Goal: Communication & Community: Ask a question

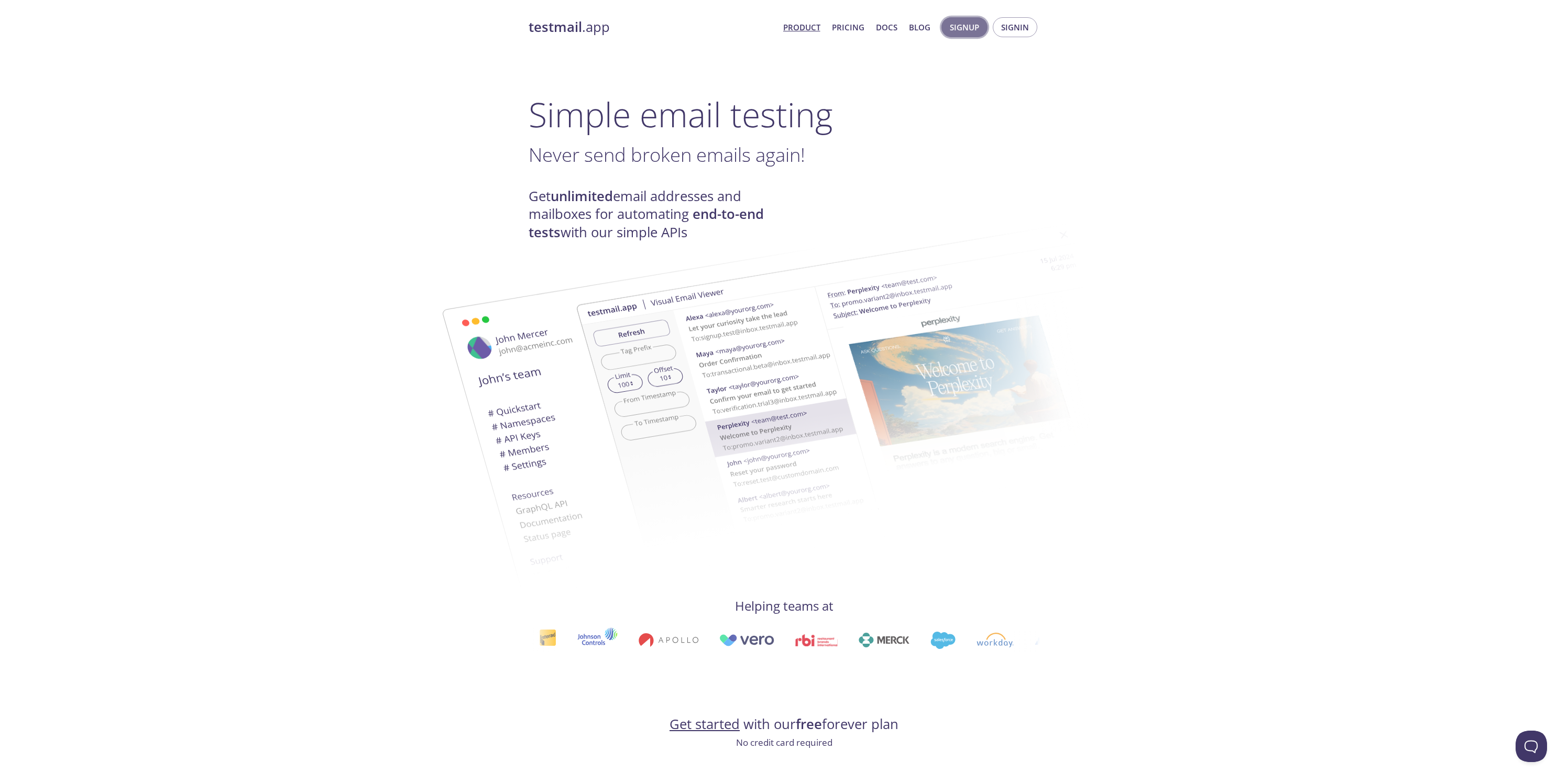
click at [972, 29] on span "Signup" at bounding box center [965, 27] width 30 height 14
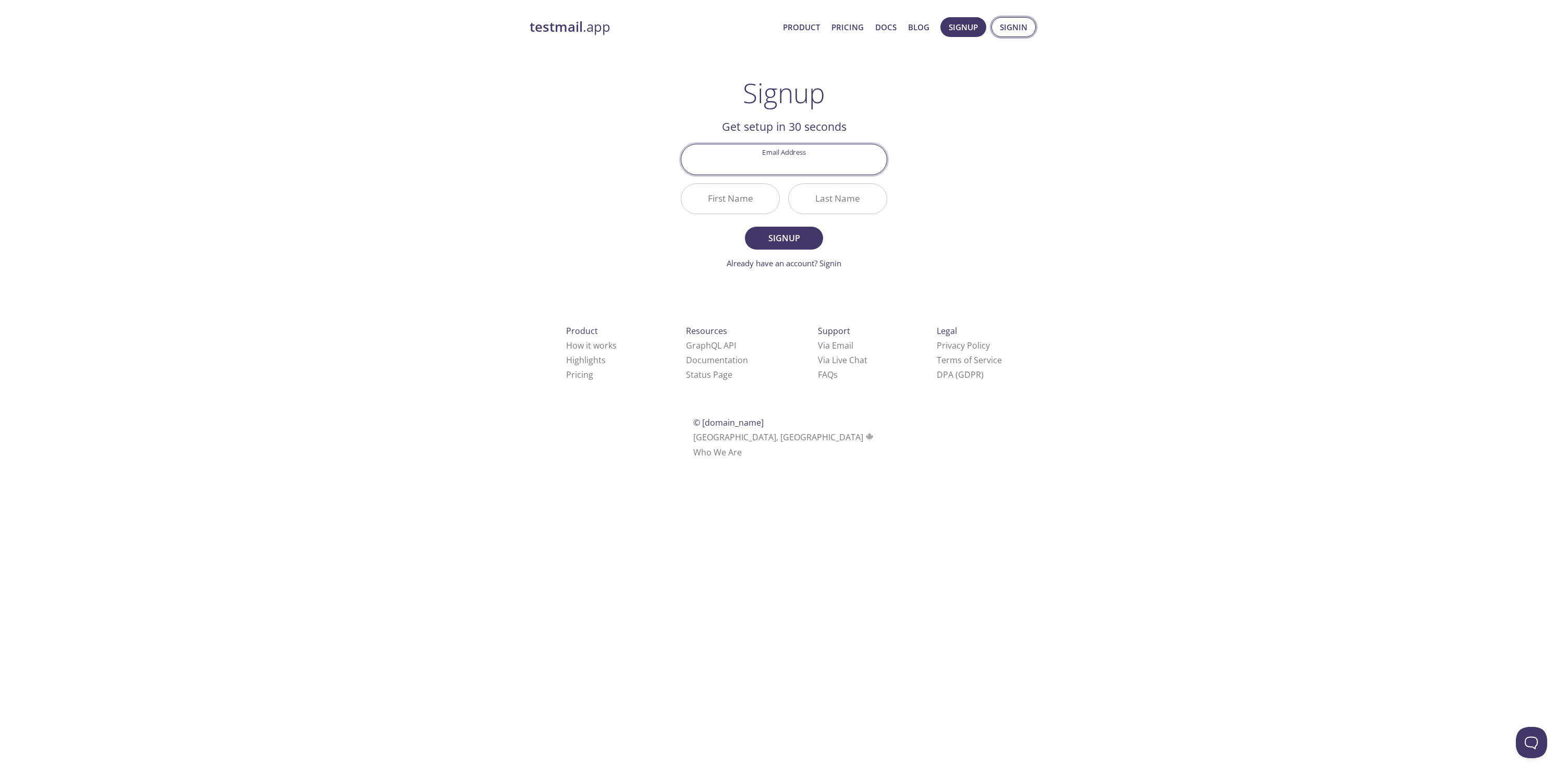
click at [1011, 24] on span "Signin" at bounding box center [1013, 27] width 28 height 13
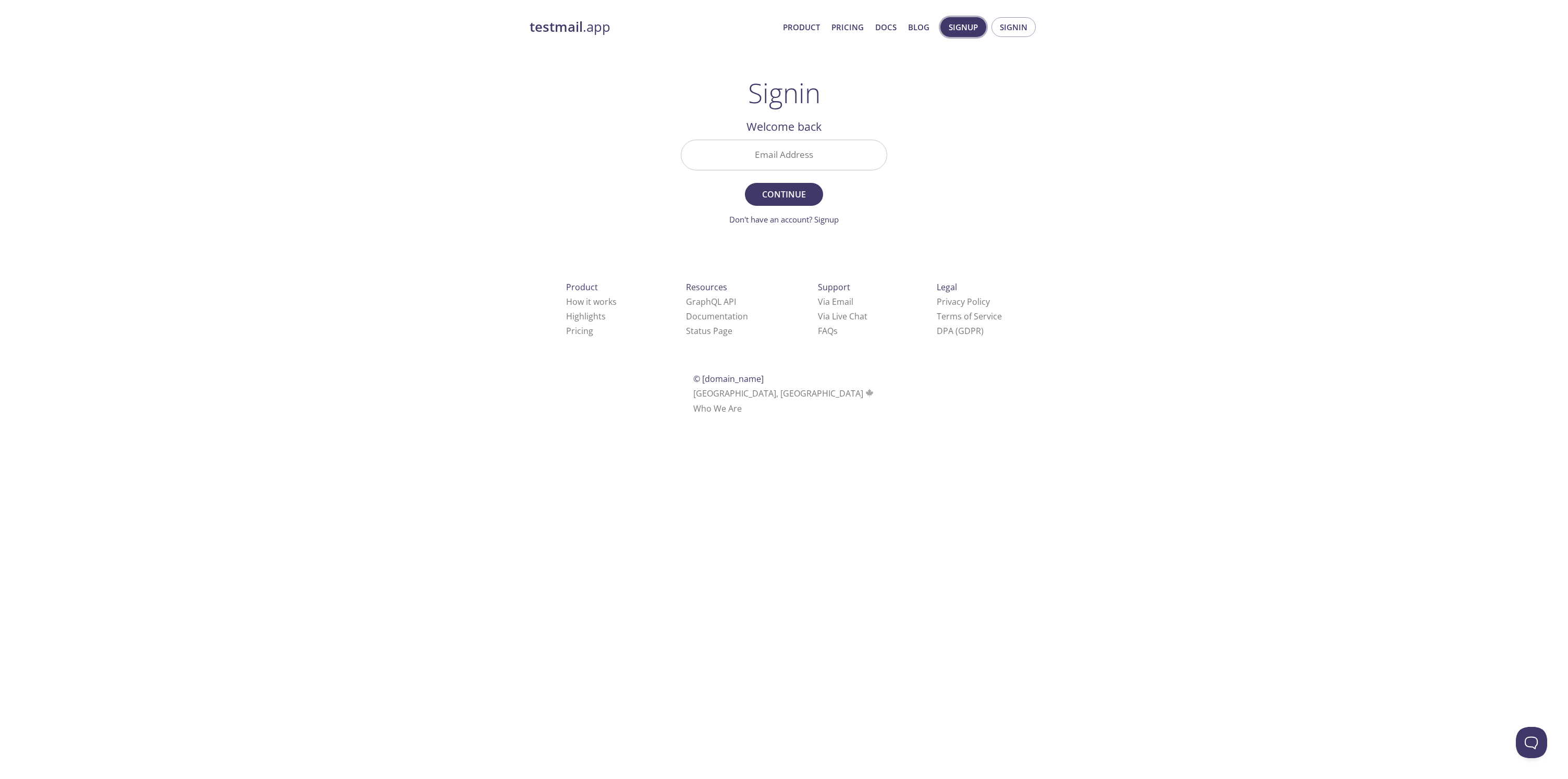
click at [966, 29] on span "Signup" at bounding box center [963, 27] width 29 height 13
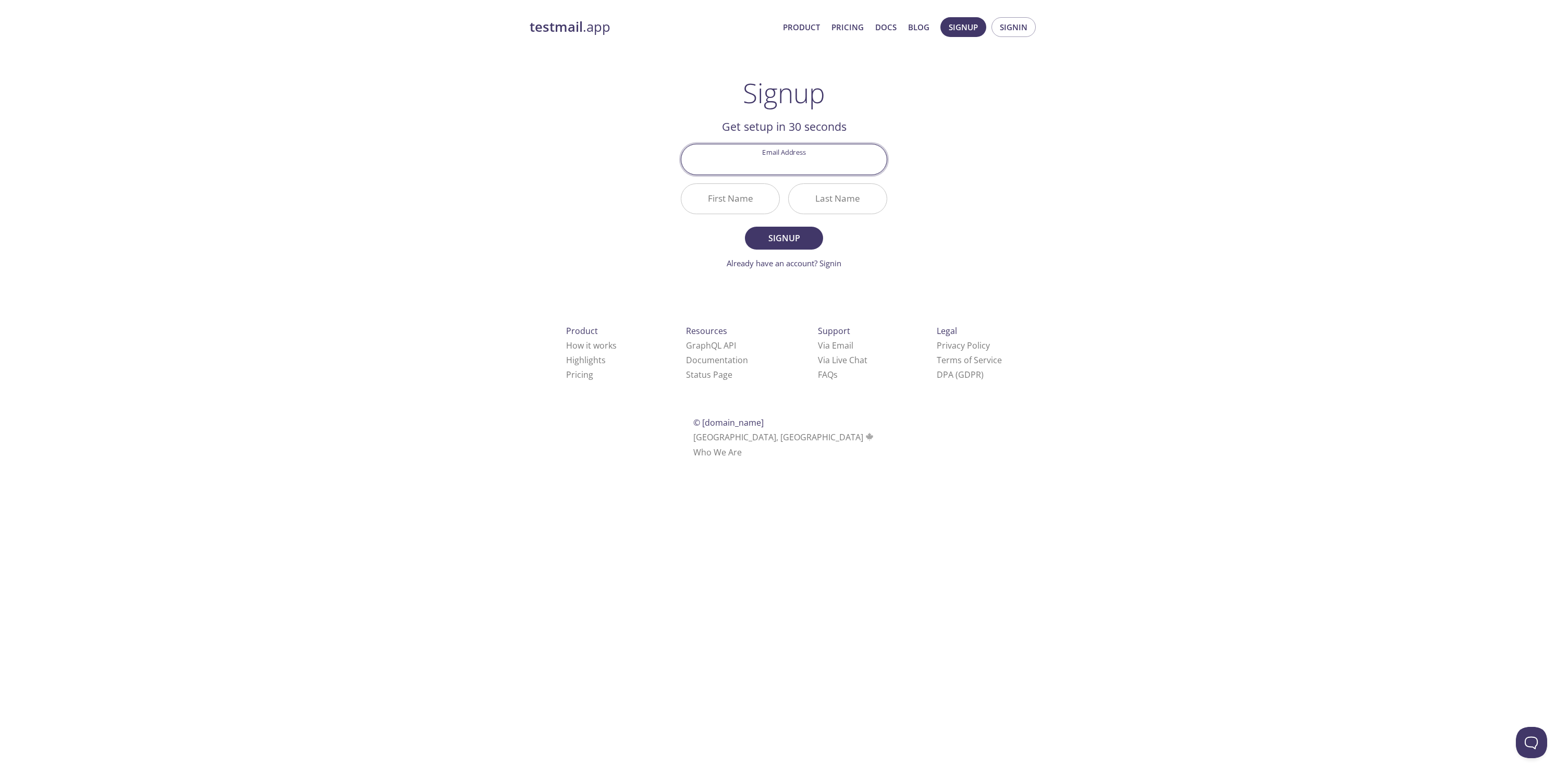
click at [592, 32] on link "testmail .app" at bounding box center [652, 27] width 245 height 18
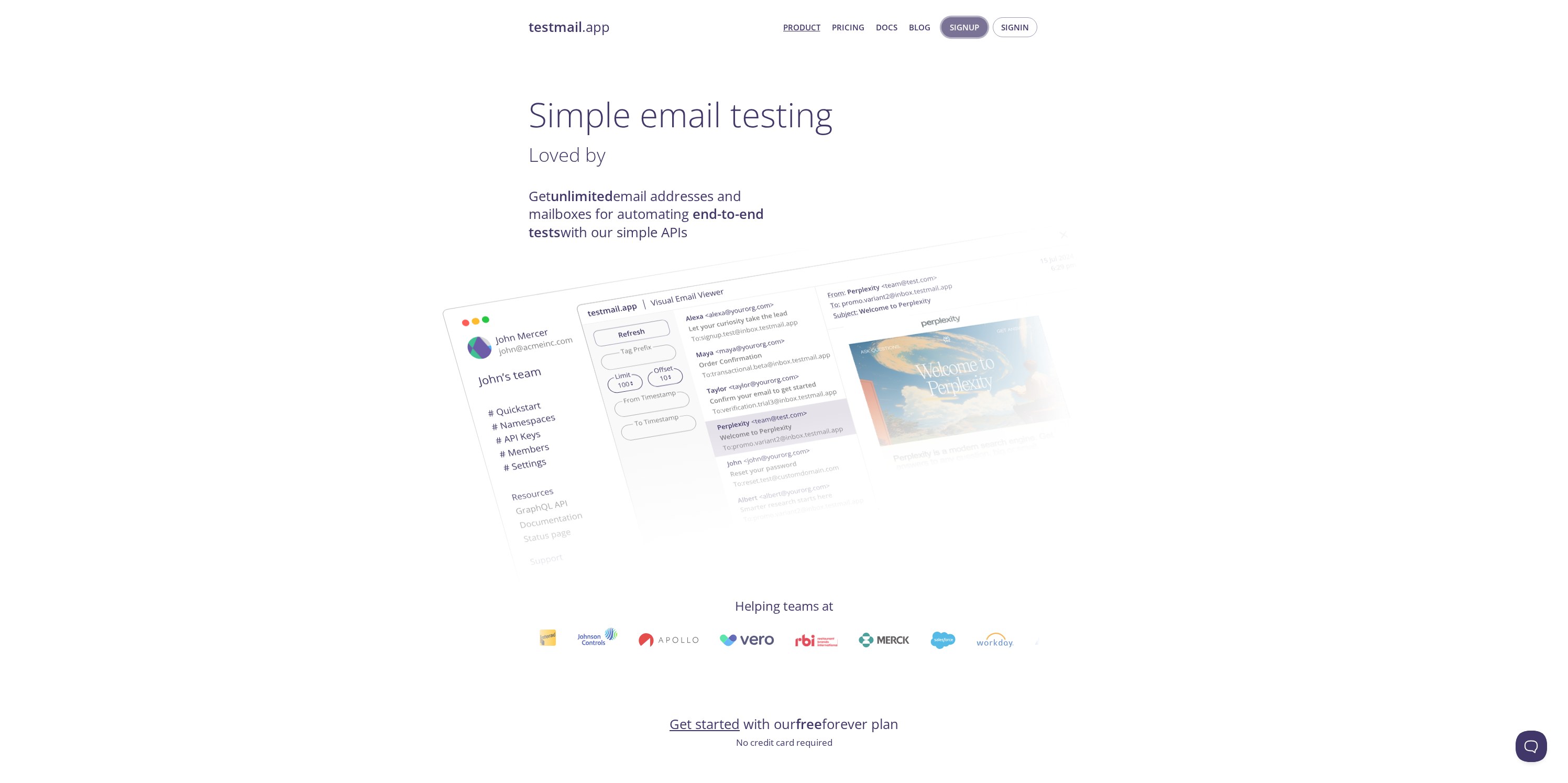
click at [971, 34] on span "Signup" at bounding box center [965, 27] width 30 height 14
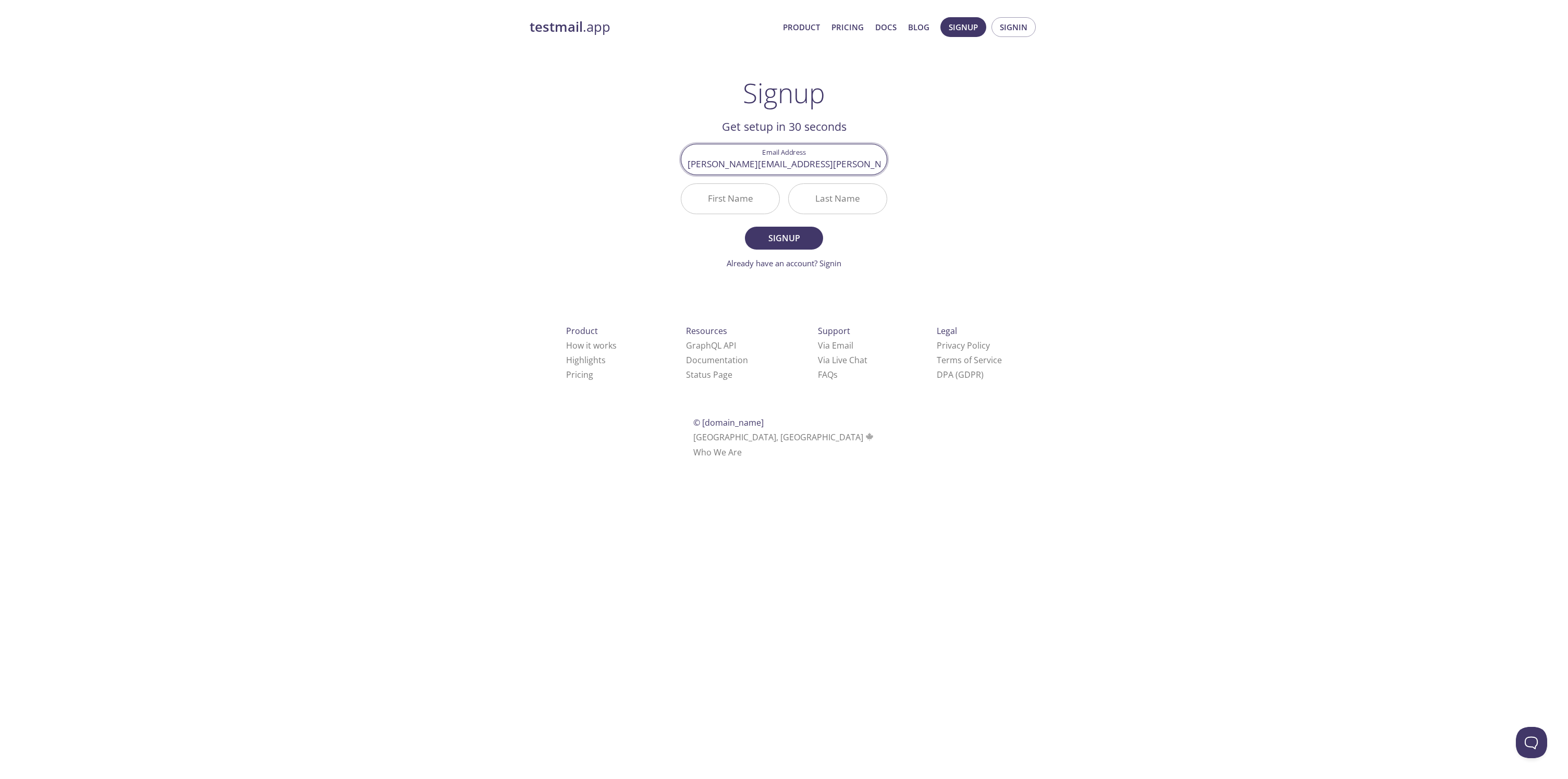
type input "ricky-francis.rozario@s2022.tu-chemnitz.de"
click at [729, 201] on input "First Name" at bounding box center [730, 198] width 98 height 29
type input "Ricky"
type input "Rozario"
click at [759, 236] on span "Signup" at bounding box center [784, 238] width 55 height 14
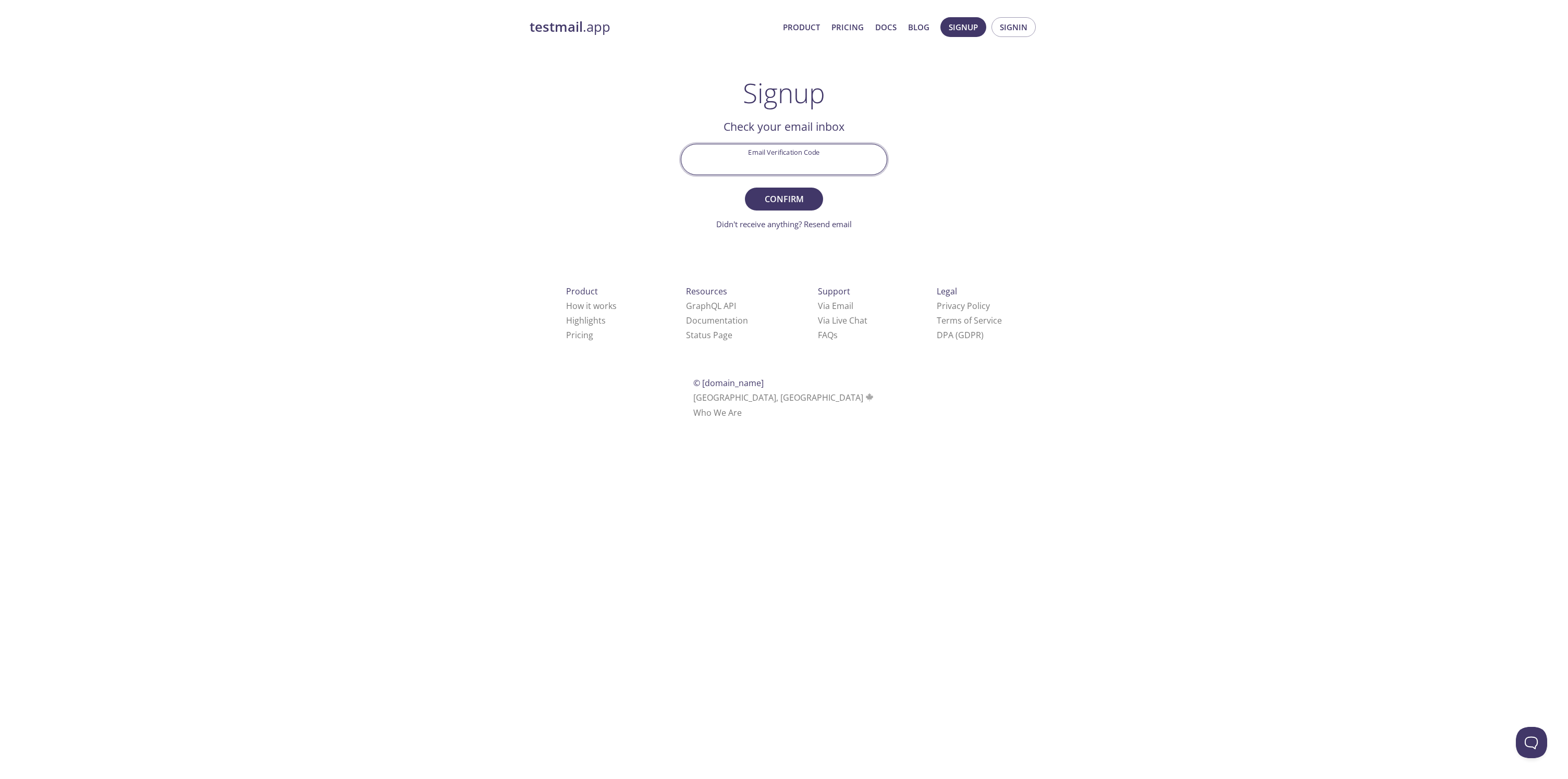
paste input "T1QSK4Z"
type input "T1QSK4Z"
click at [792, 202] on span "Confirm" at bounding box center [784, 198] width 55 height 14
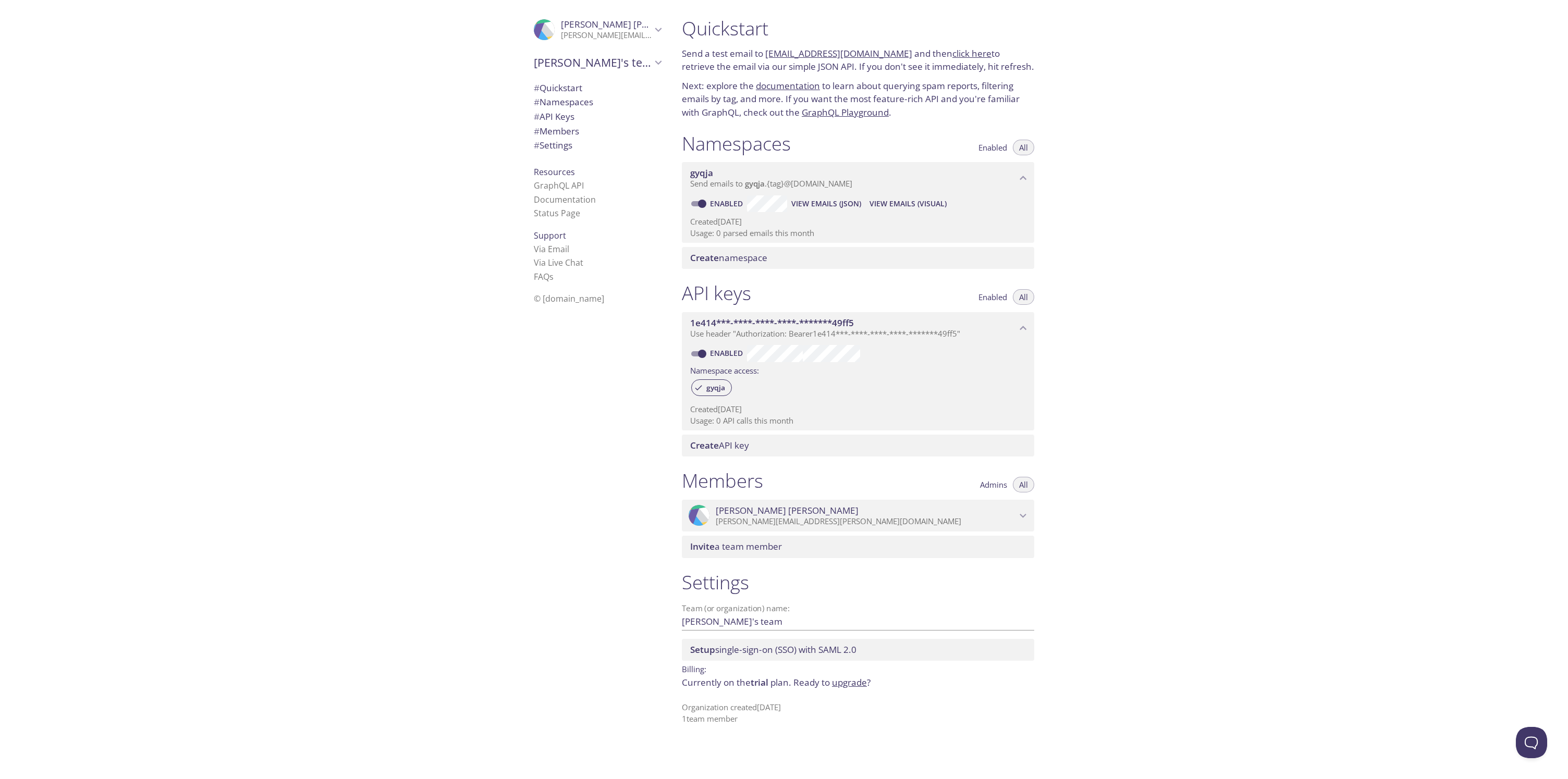
click at [923, 204] on span "View Emails (Visual)" at bounding box center [908, 203] width 77 height 13
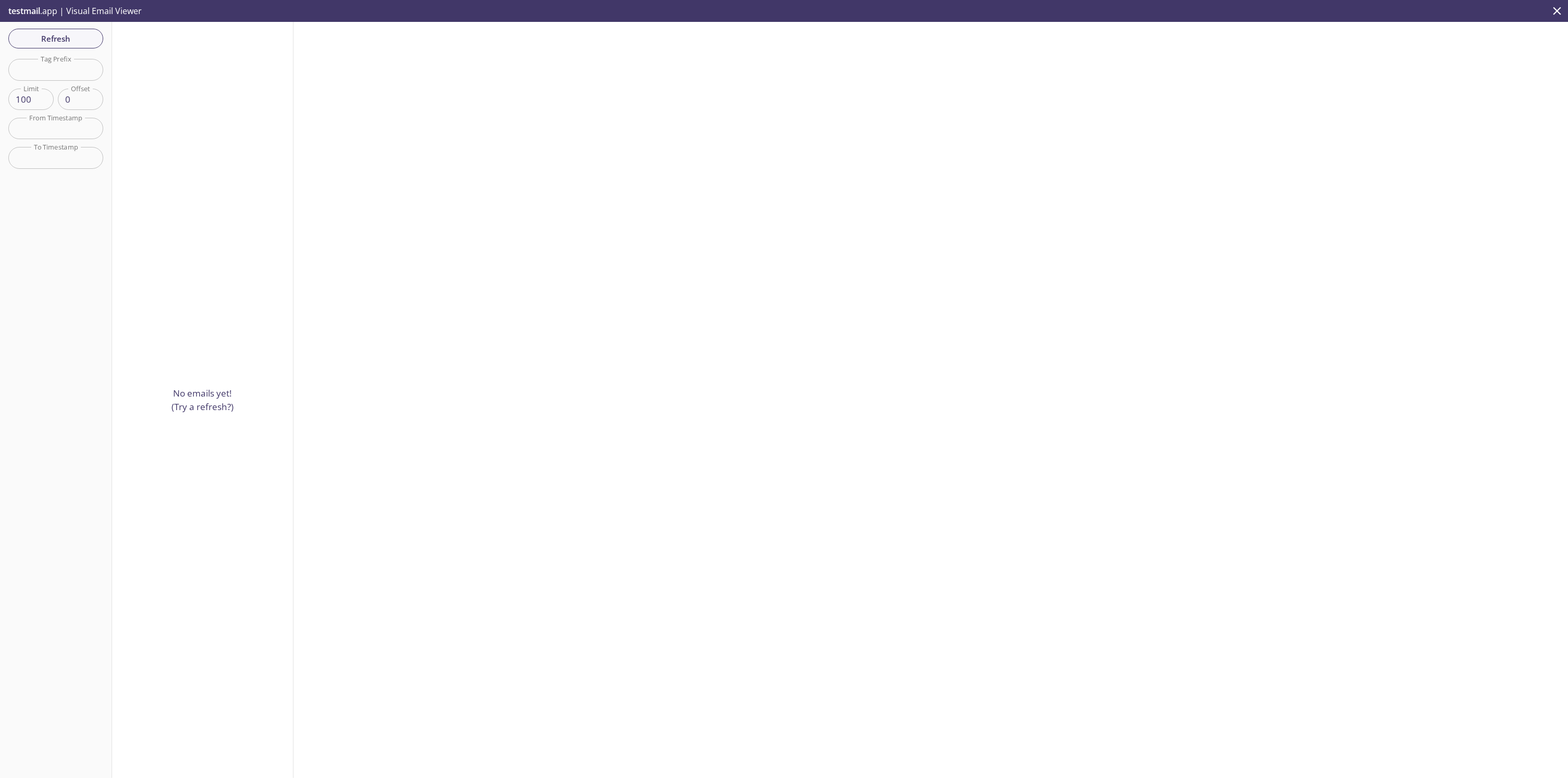
drag, startPoint x: 135, startPoint y: 113, endPoint x: 129, endPoint y: 113, distance: 6.0
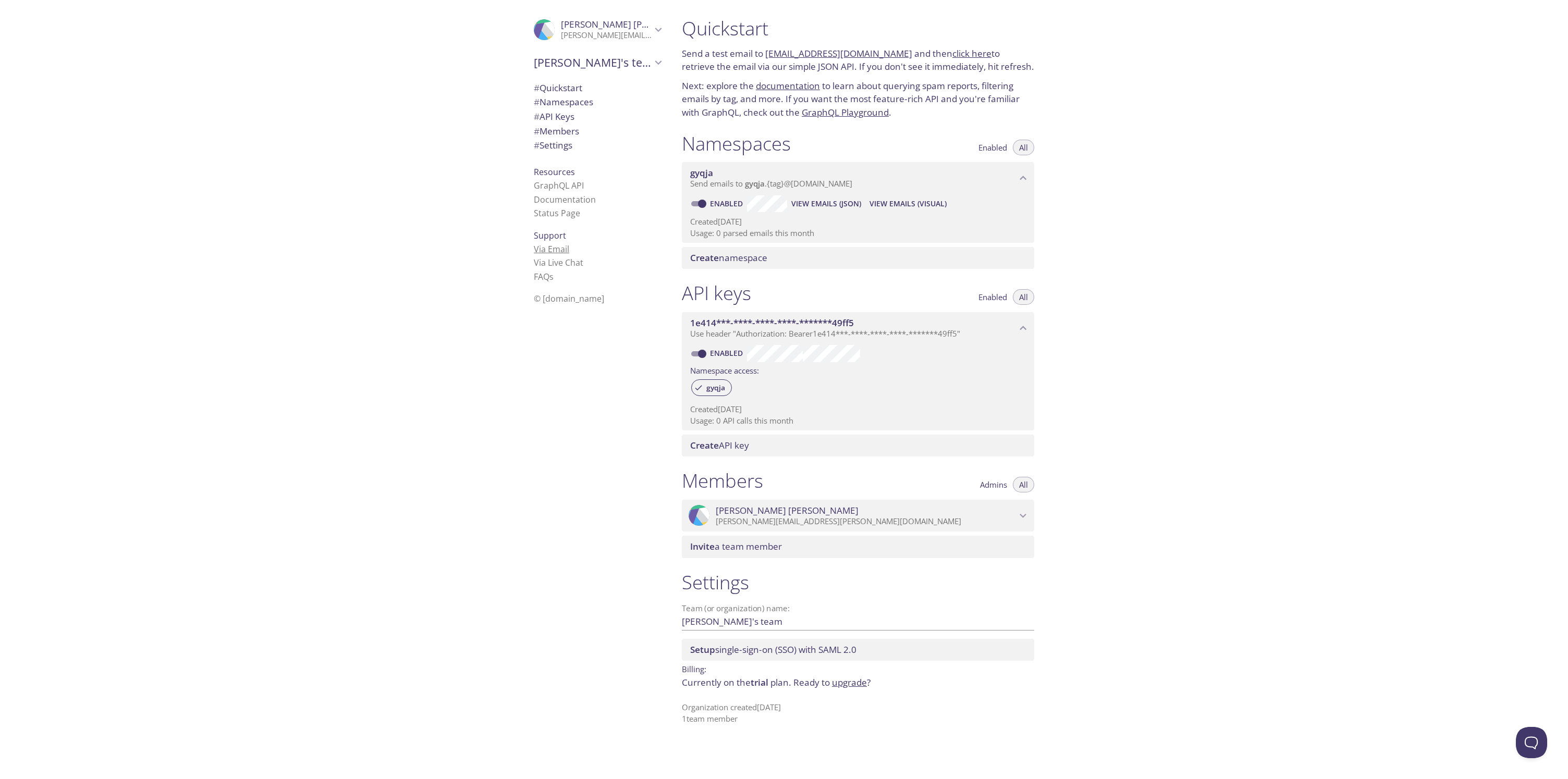
click at [551, 254] on link "Via Email" at bounding box center [551, 249] width 35 height 12
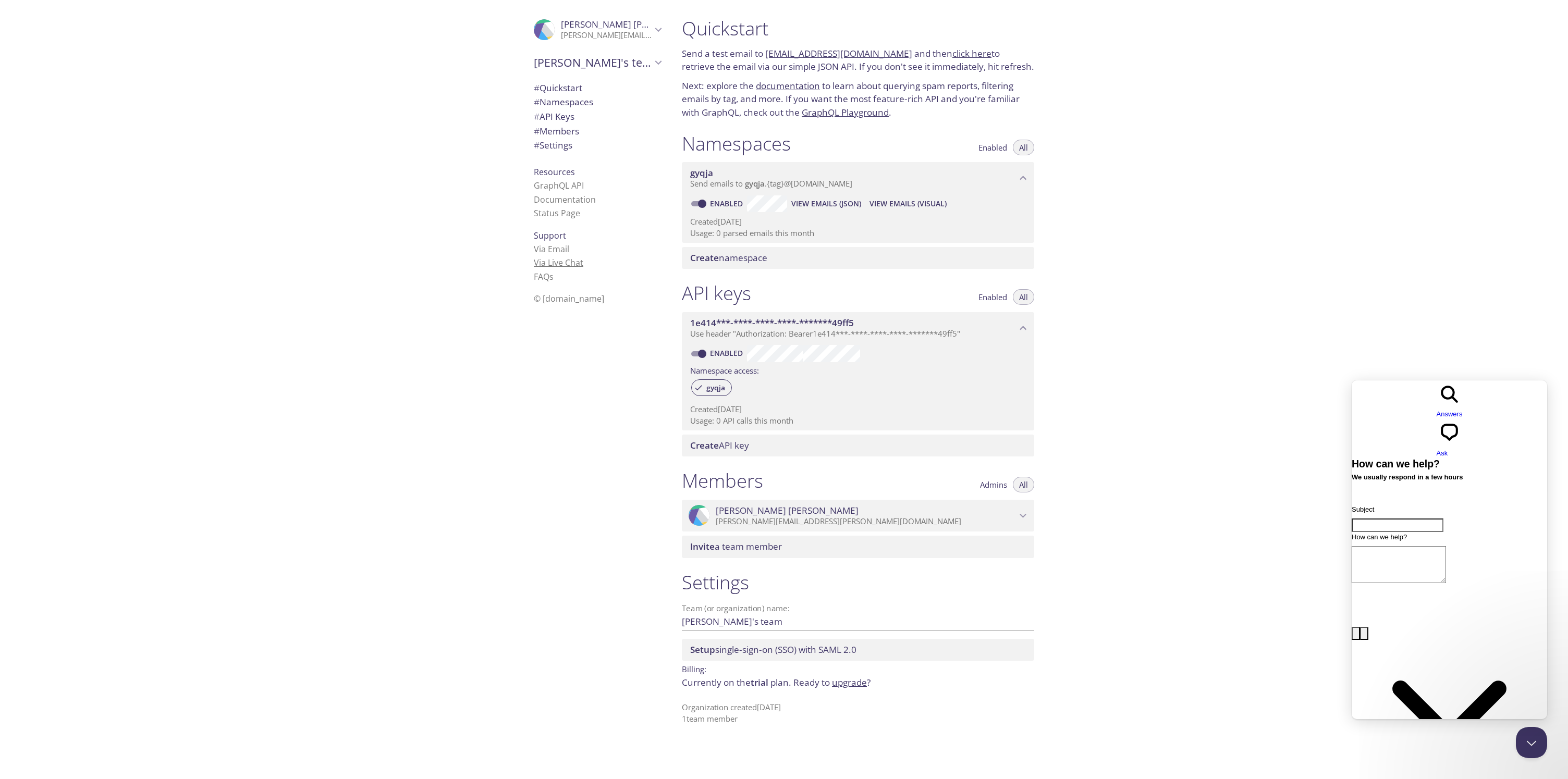
click at [552, 265] on link "Via Live Chat" at bounding box center [558, 263] width 50 height 12
click at [1423, 519] on input "Subject" at bounding box center [1397, 525] width 91 height 13
type input "How do I get Github Student Benefits"
paste textarea "Get unlimited email addresses and mailboxes for automating email tests with our…"
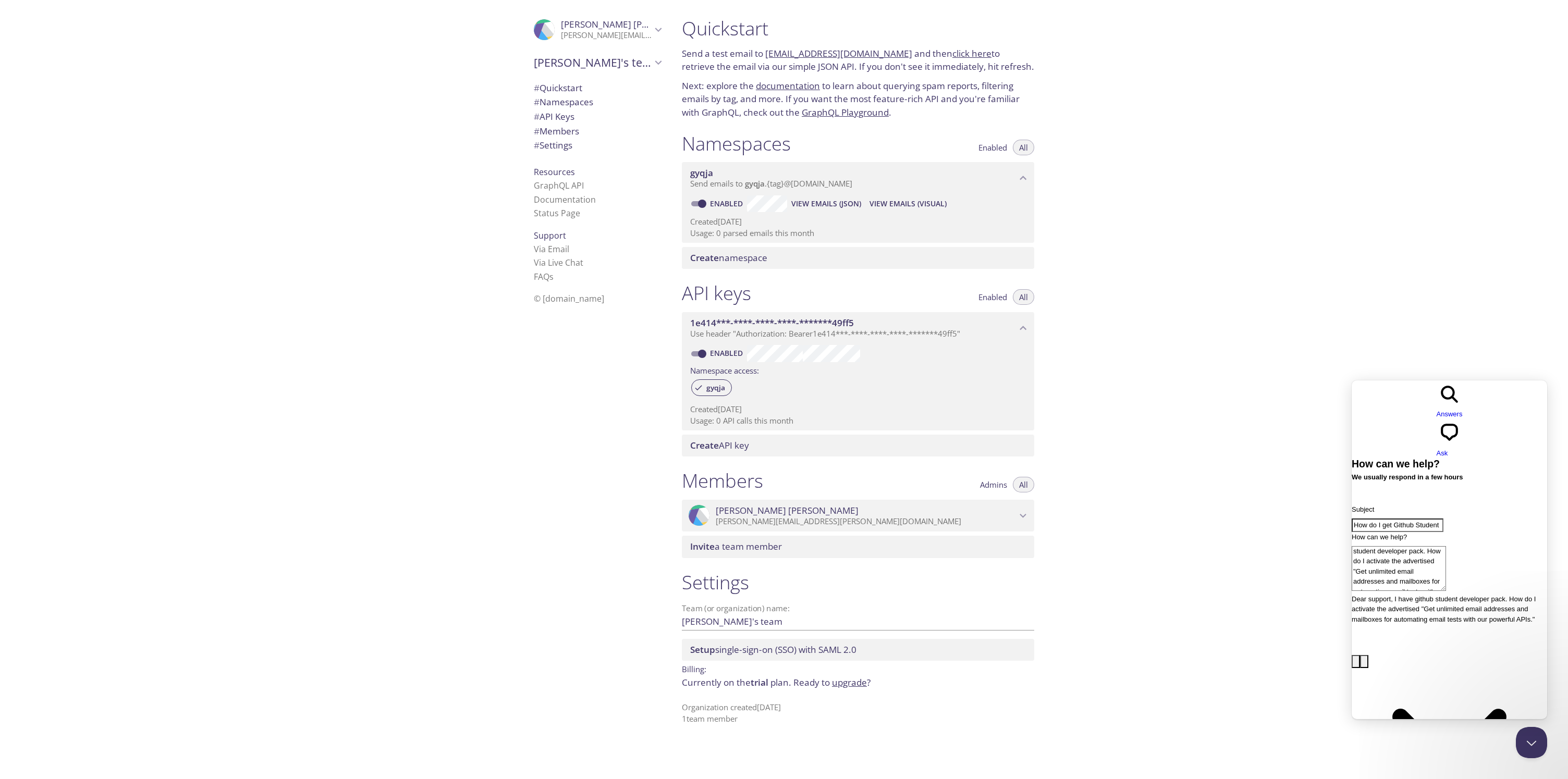
scroll to position [12, 0]
type textarea "Dear support, I have github student developer pack. How do I activate the adver…"
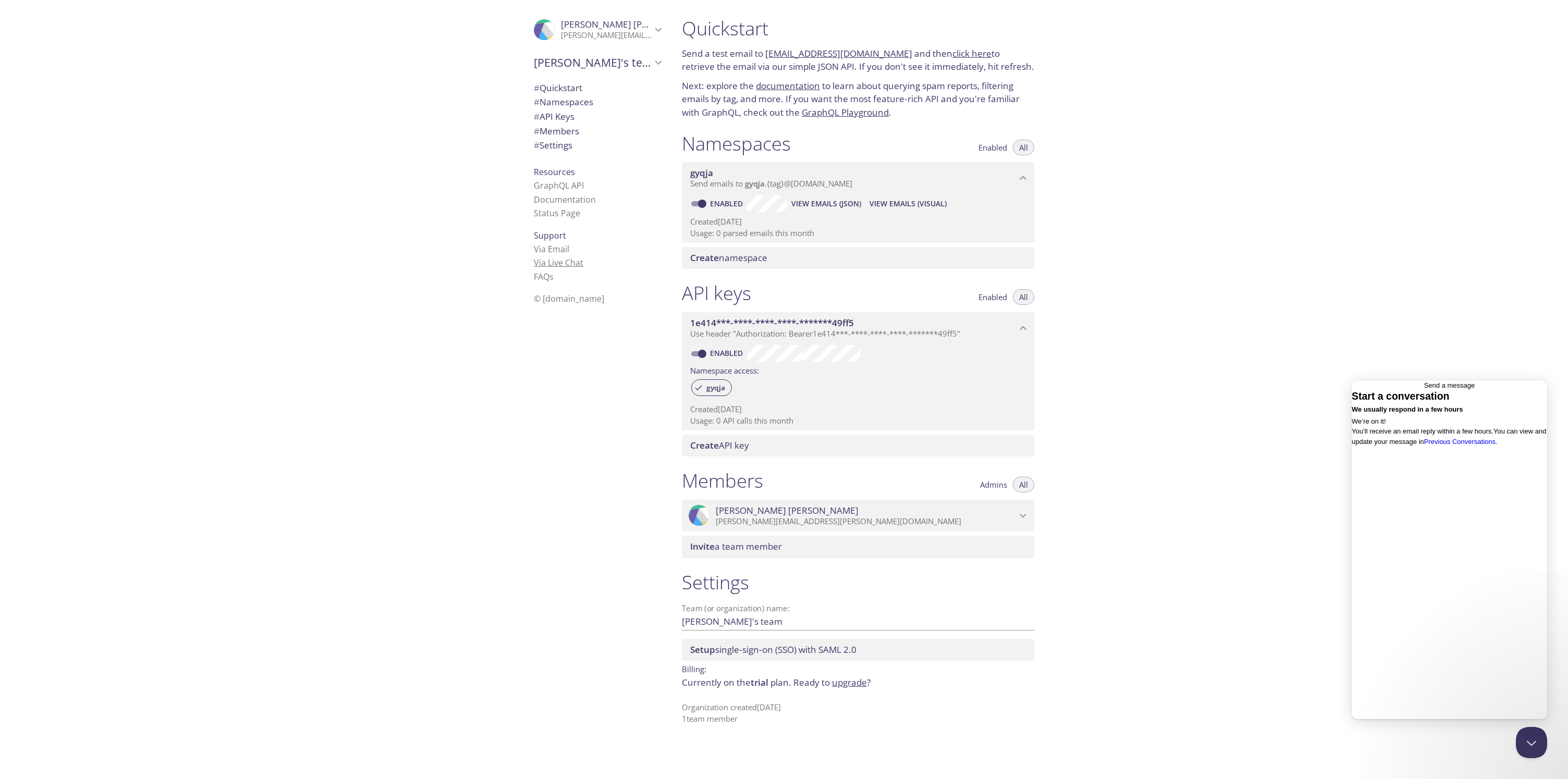
click at [544, 261] on link "Via Live Chat" at bounding box center [558, 263] width 50 height 12
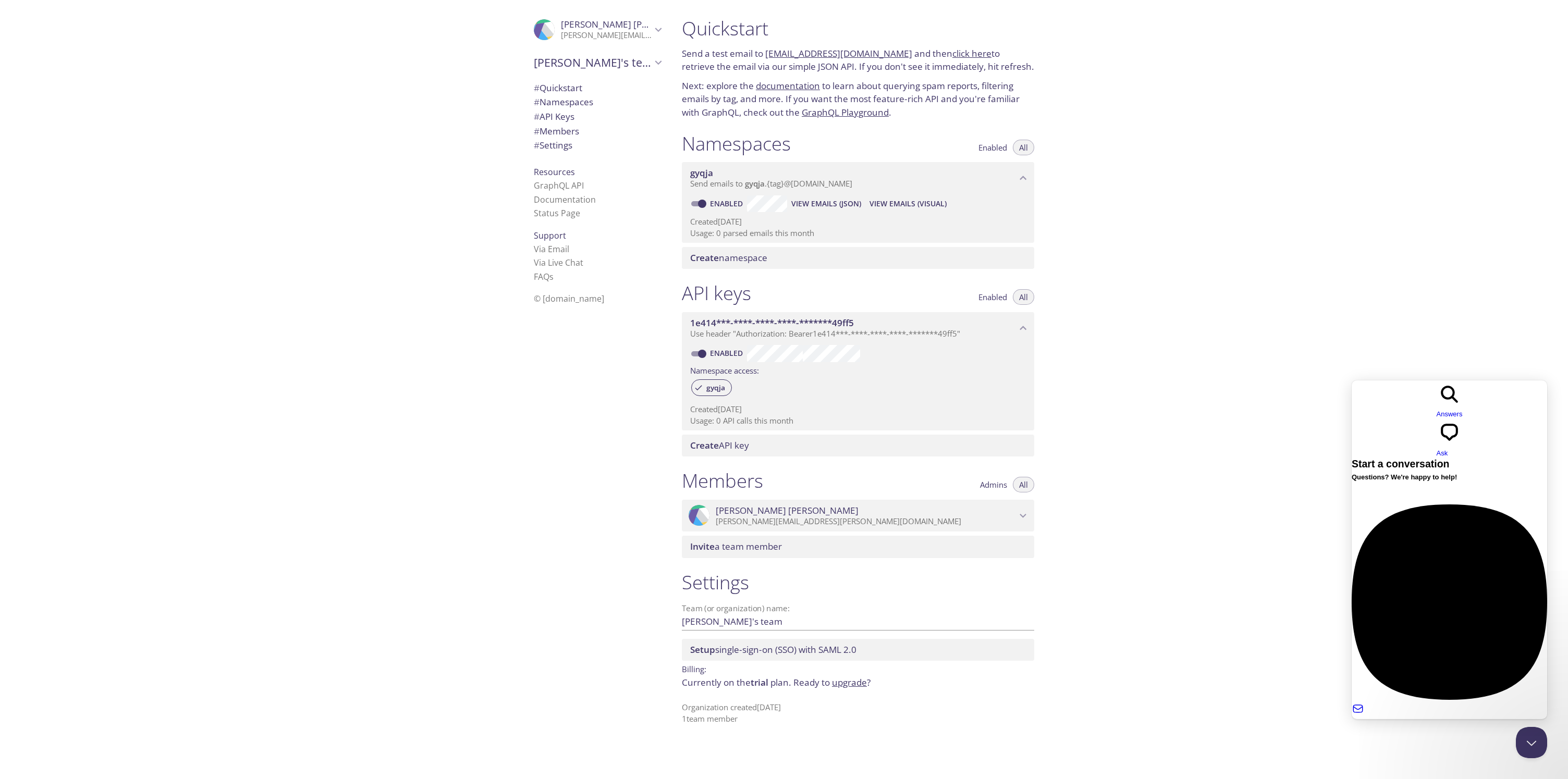
click at [1449, 749] on div "Previous Conversations" at bounding box center [1449, 754] width 196 height 10
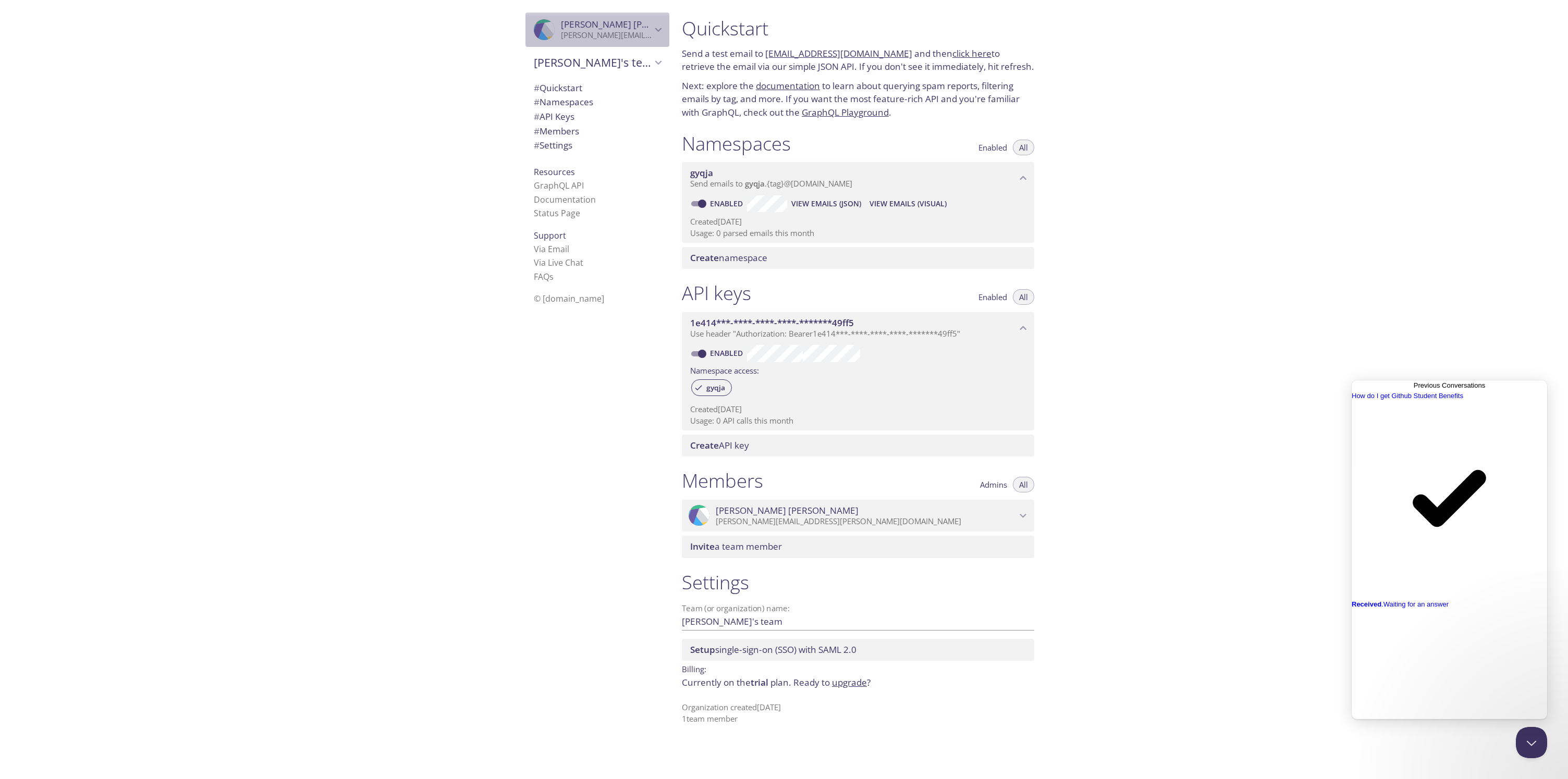
click at [607, 32] on p "ricky-francis.rozario@s2022.tu-chemnitz.de" at bounding box center [606, 35] width 91 height 10
click at [583, 64] on span "User Settings" at bounding box center [598, 58] width 128 height 13
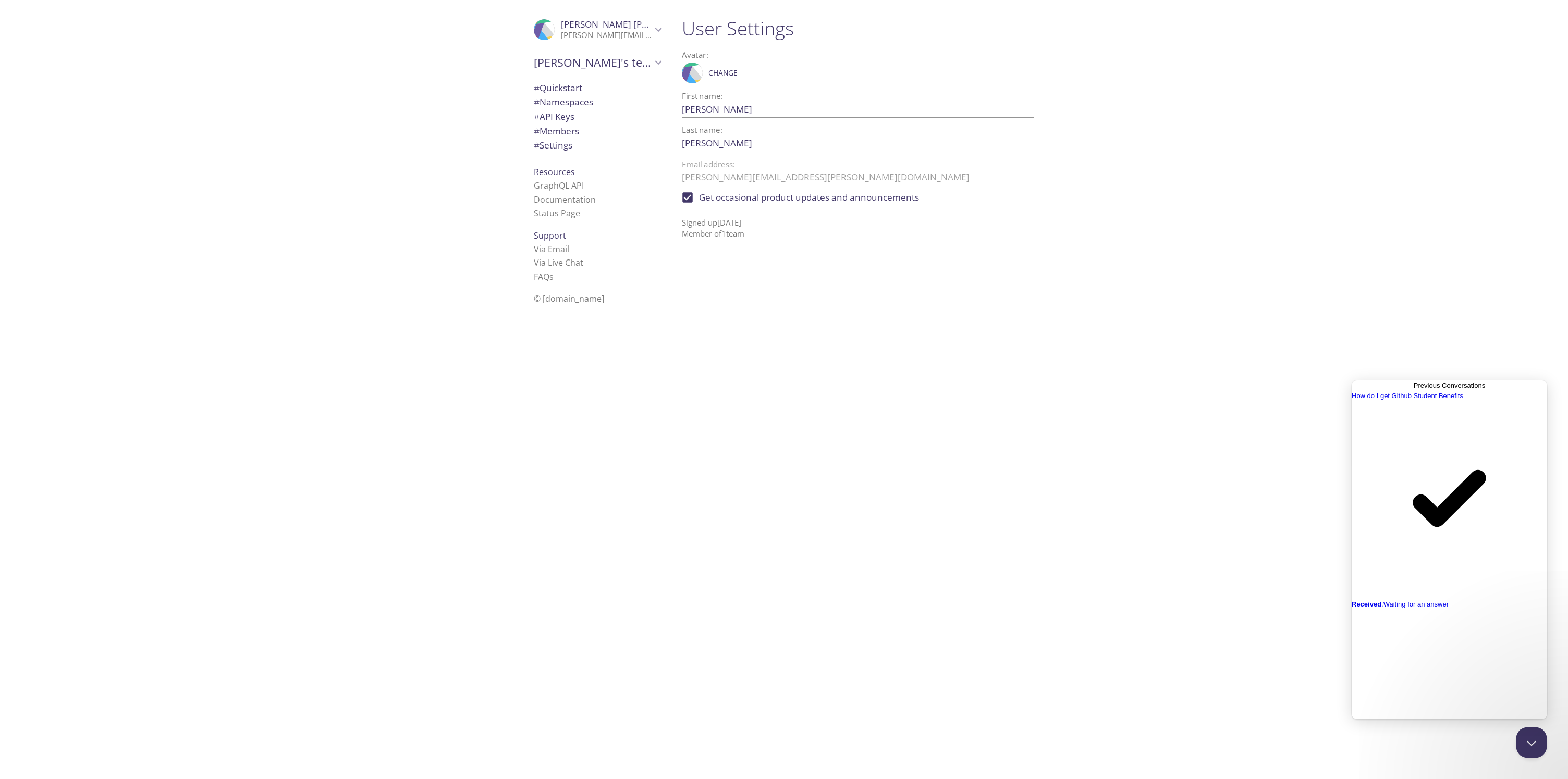
click at [651, 26] on icon "Ricky Rozario" at bounding box center [658, 29] width 13 height 13
click at [625, 66] on div "User Settings" at bounding box center [597, 58] width 144 height 22
click at [634, 62] on span "Ricky's team" at bounding box center [593, 62] width 118 height 14
click at [559, 238] on link "Status Page" at bounding box center [557, 238] width 46 height 12
click at [1381, 600] on strong "Received" at bounding box center [1366, 604] width 29 height 8
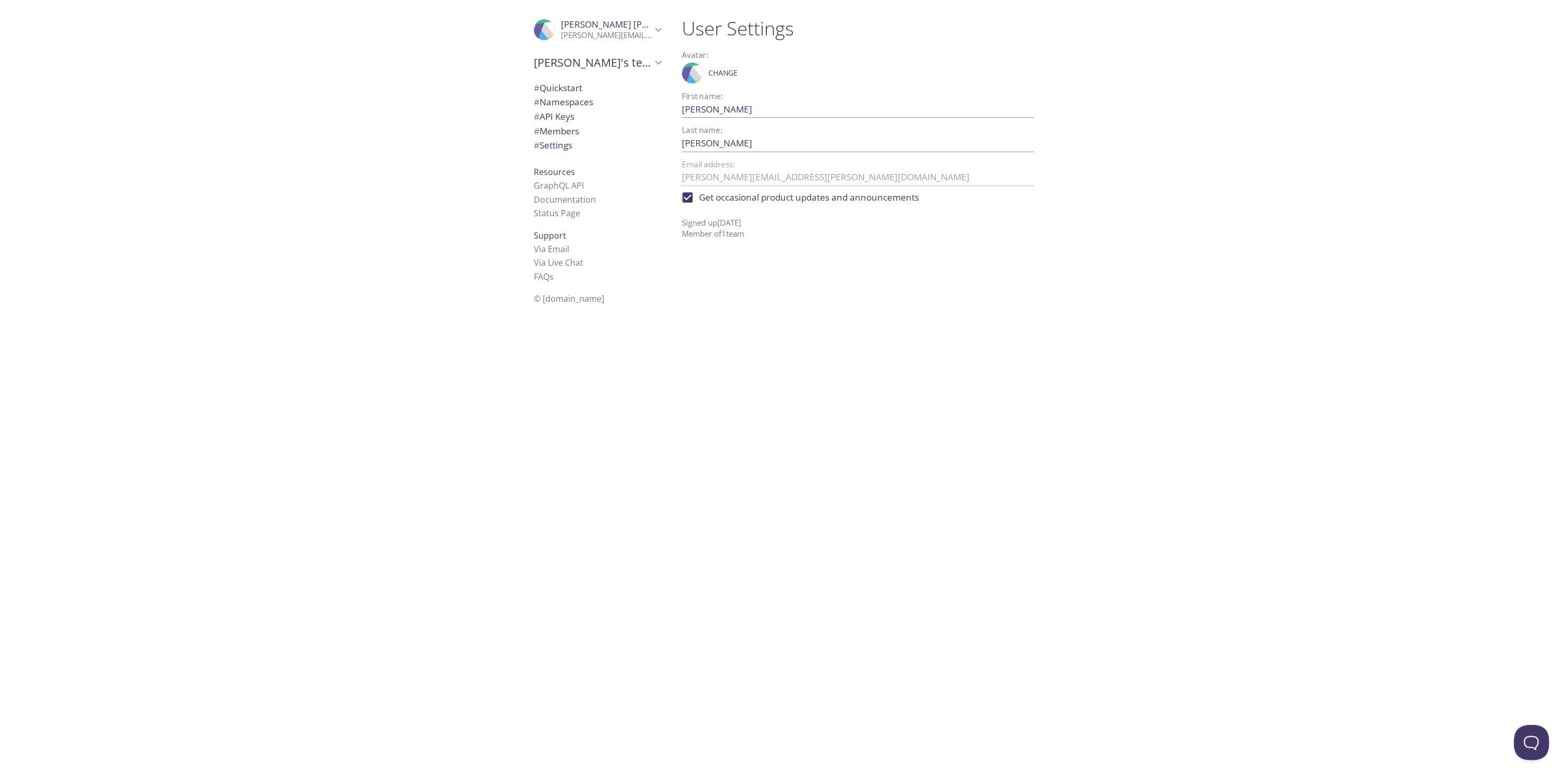
click at [1520, 729] on button "Open Beacon popover" at bounding box center [1529, 740] width 31 height 31
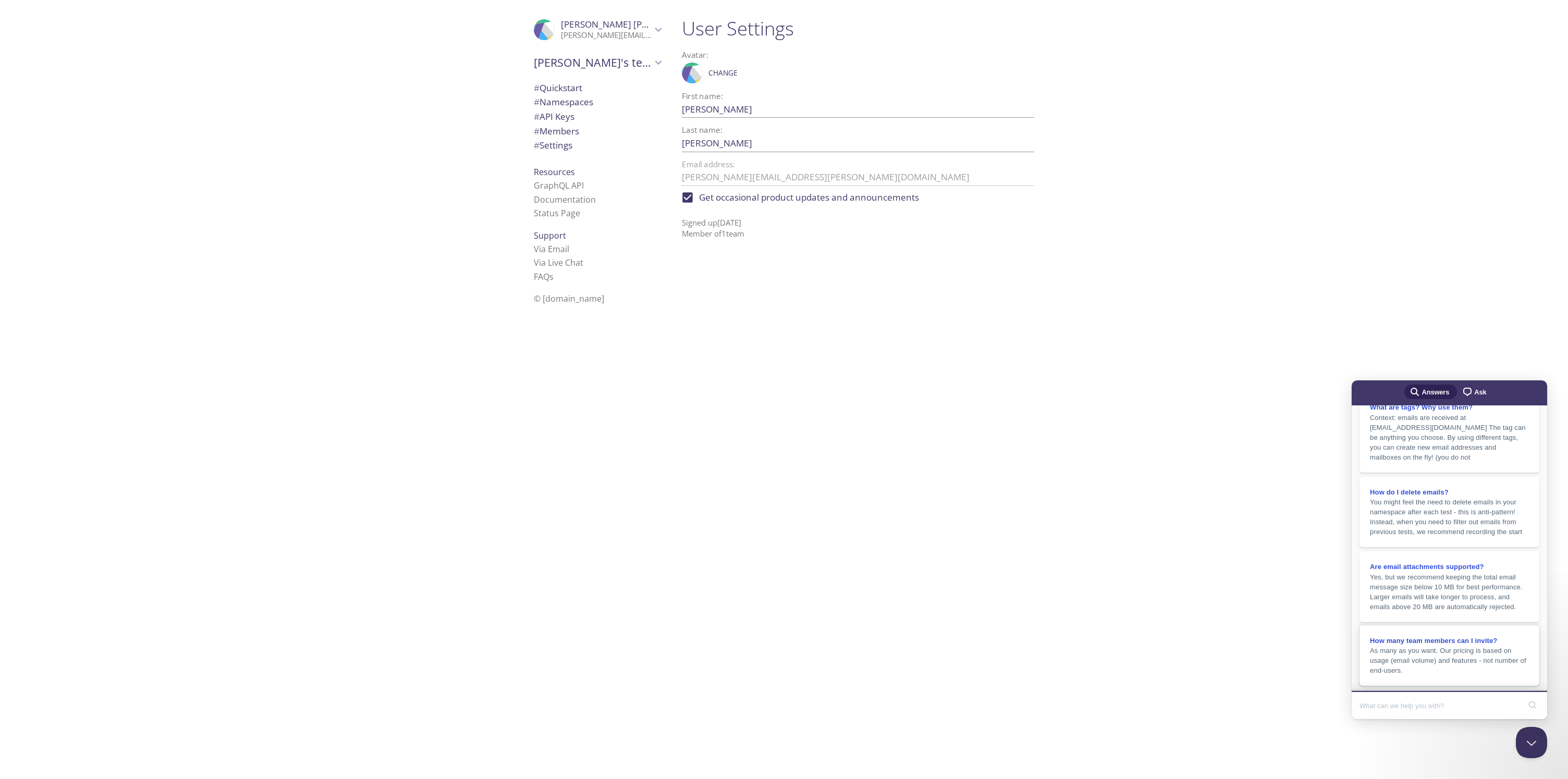
scroll to position [180, 0]
click at [1479, 395] on span "Ask" at bounding box center [1480, 392] width 12 height 10
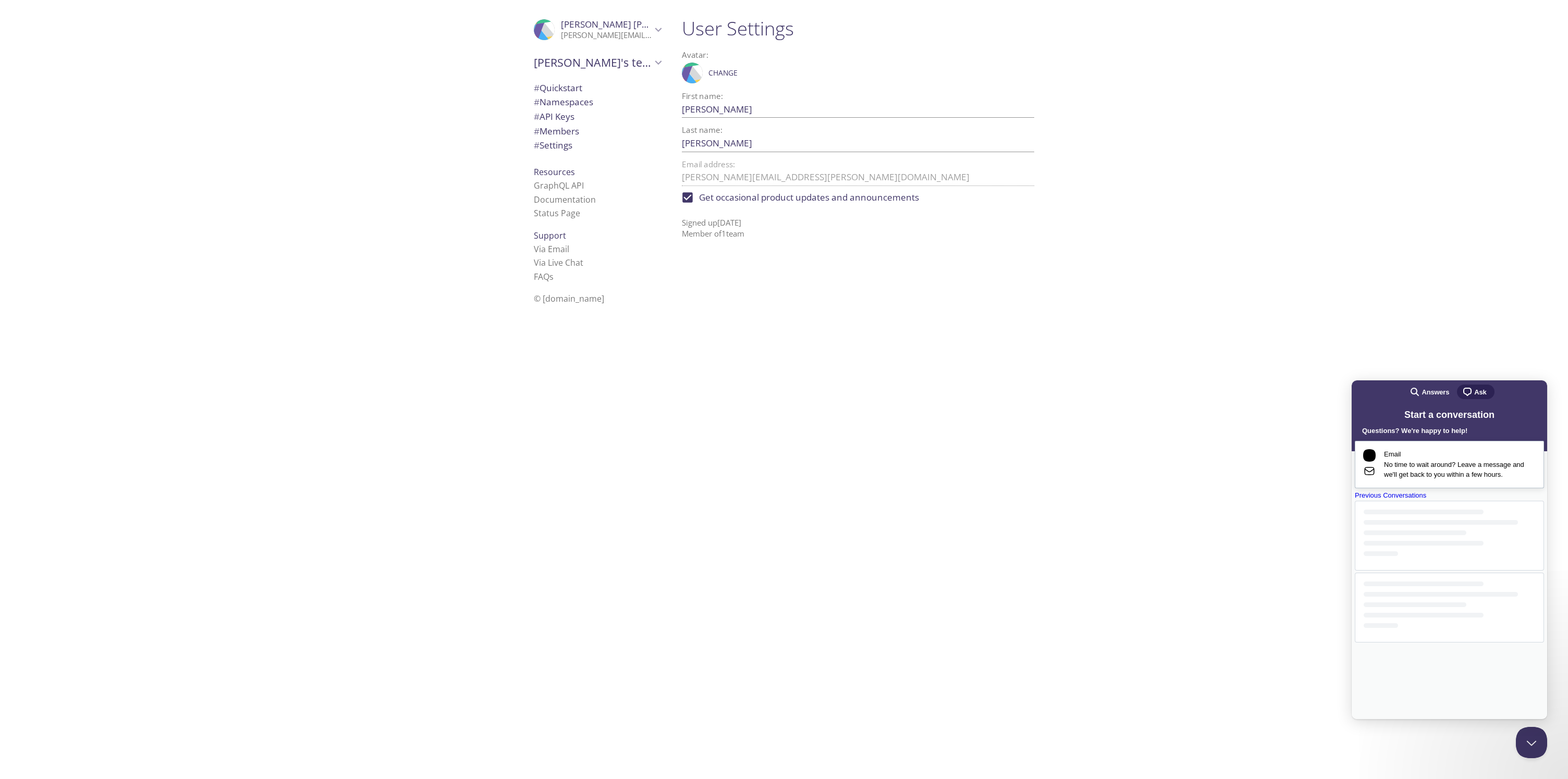
click at [1422, 480] on span "No time to wait around? Leave a message and we'll get back to you within a few …" at bounding box center [1460, 470] width 152 height 20
click at [1396, 391] on span "Go back" at bounding box center [1402, 391] width 13 height 13
click at [940, 379] on div "User Settings Avatar: .cls-1 { fill: #6d5ca8; } .cls-2 { fill: #3fc191; } .cls-…" at bounding box center [862, 390] width 378 height 779
click at [545, 267] on link "Via Live Chat" at bounding box center [558, 263] width 50 height 12
click at [548, 260] on link "Via Live Chat" at bounding box center [558, 263] width 50 height 12
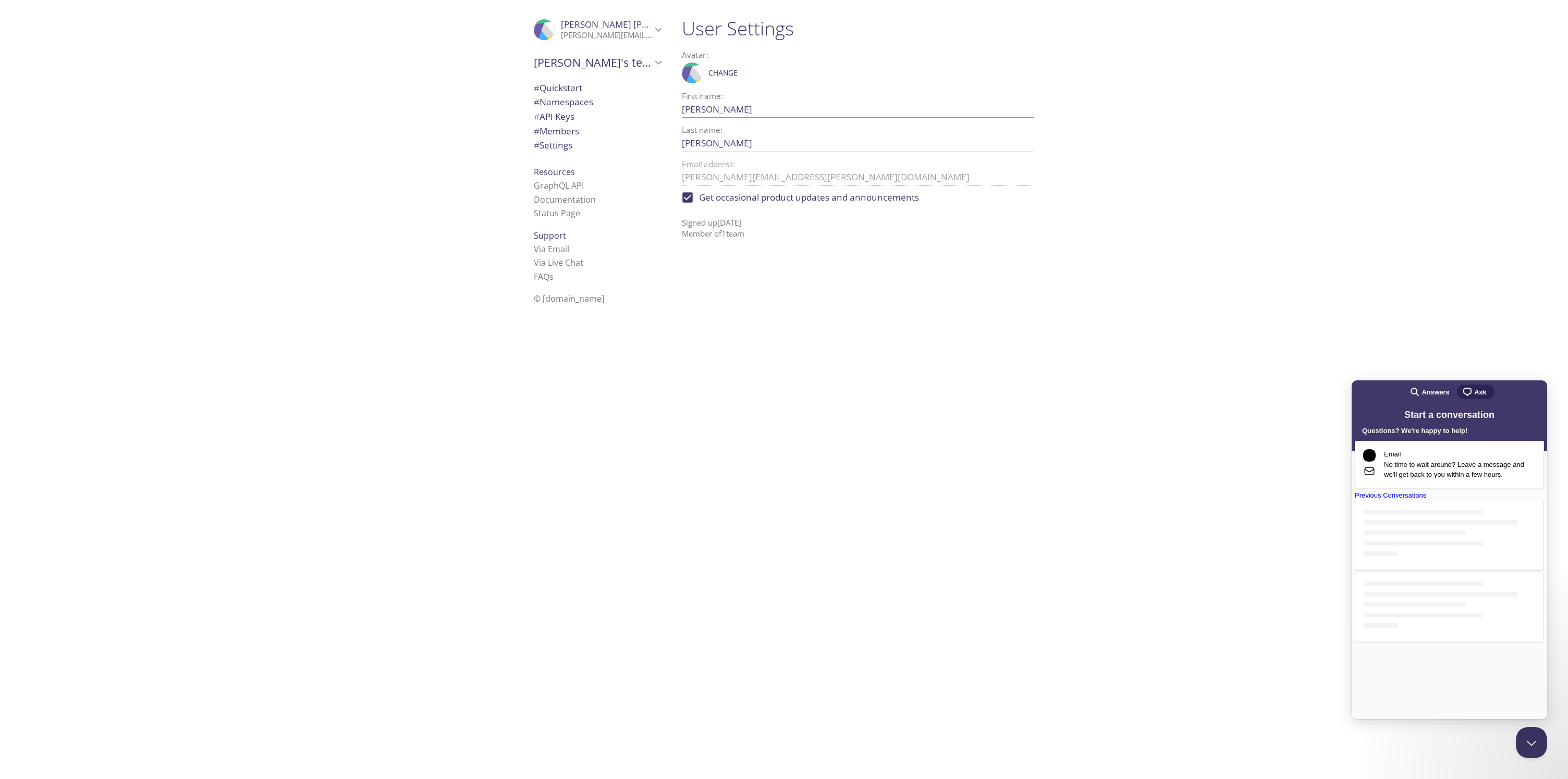
click at [1459, 501] on div "Previous Conversations" at bounding box center [1449, 495] width 189 height 10
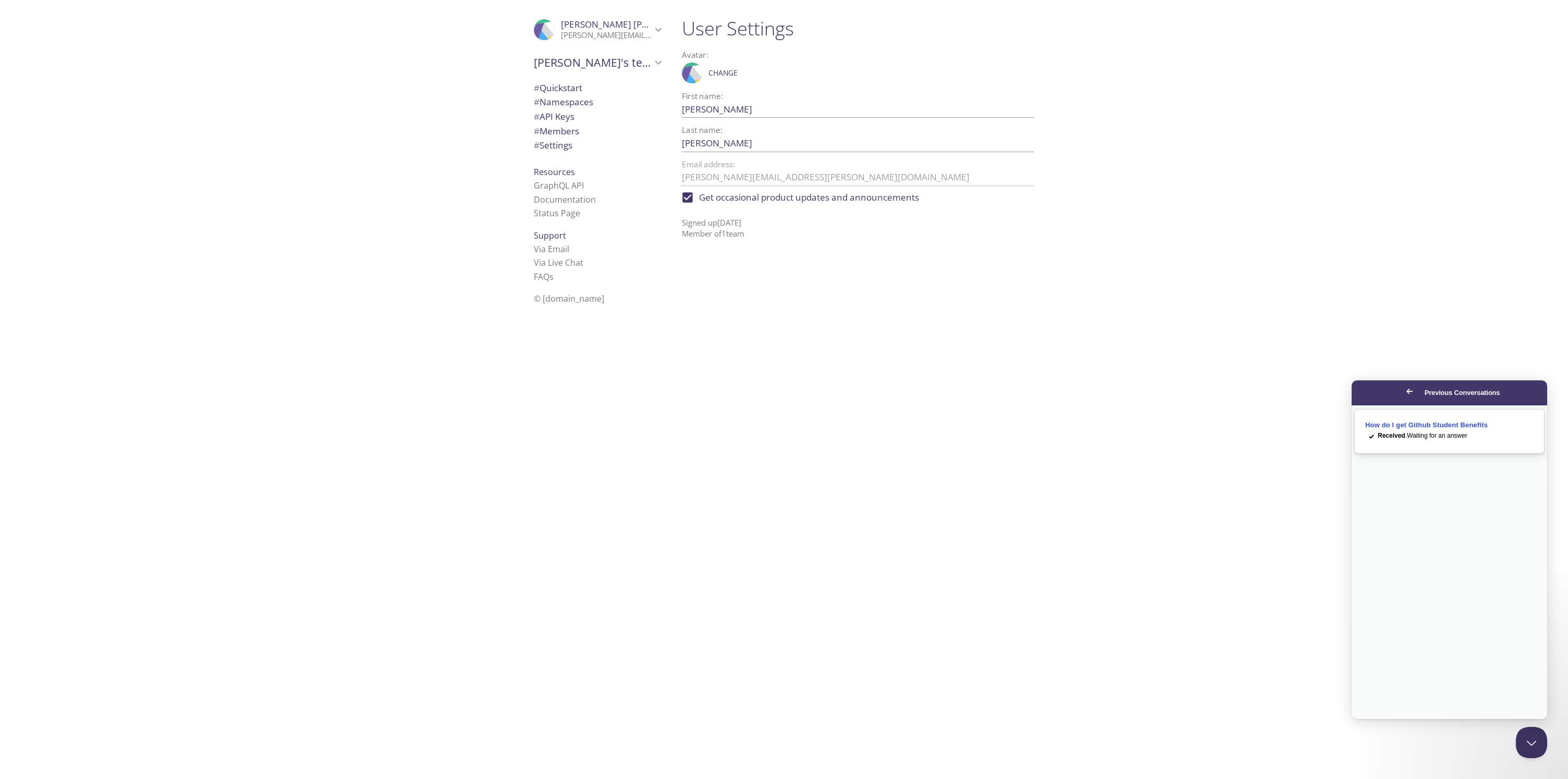
click at [1414, 439] on span "Received . Waiting for an answer" at bounding box center [1422, 436] width 90 height 8
click at [1371, 719] on button "Close" at bounding box center [1362, 726] width 18 height 13
click at [1403, 393] on span "Go back" at bounding box center [1409, 391] width 13 height 13
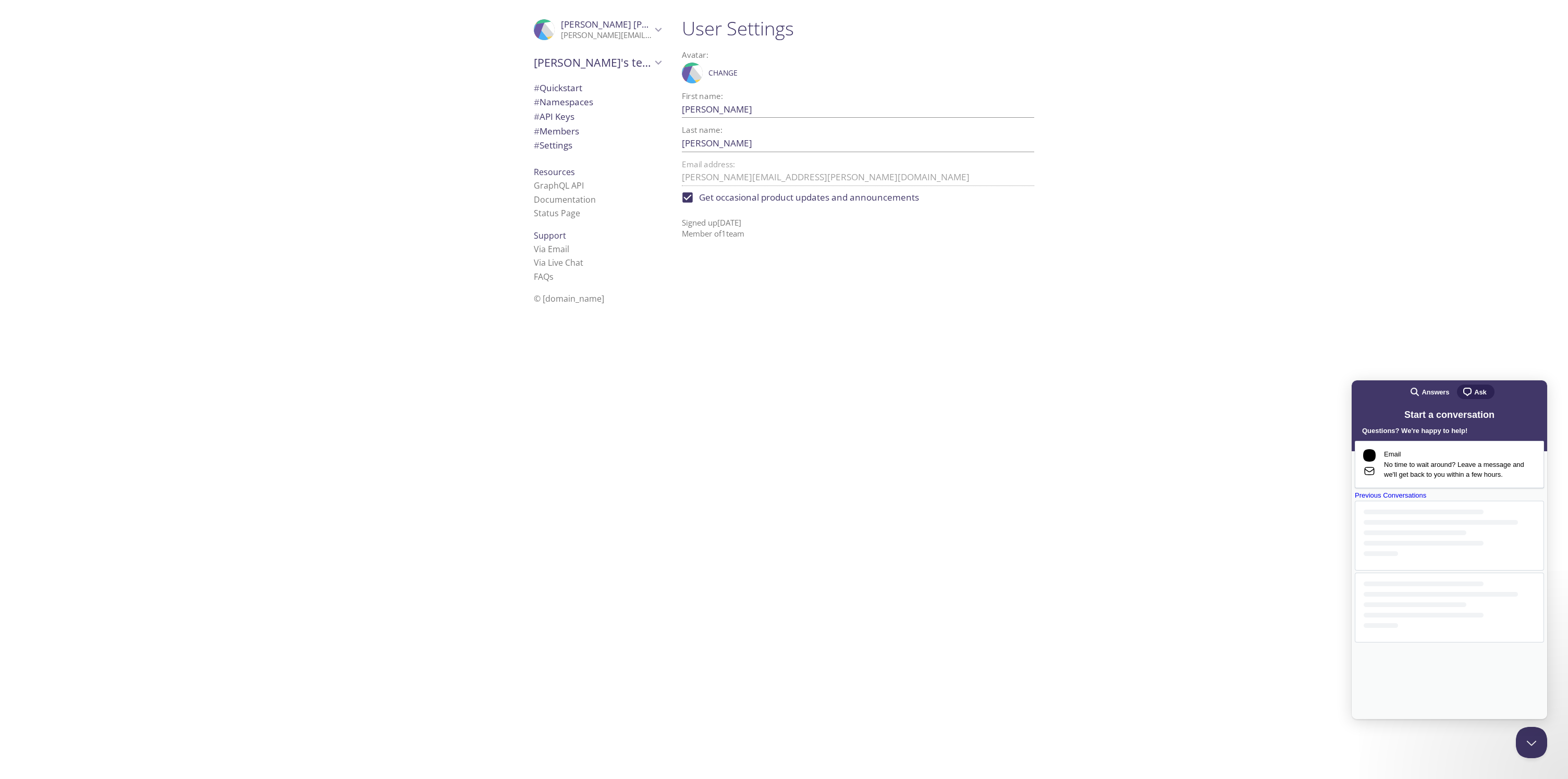
click at [1257, 398] on div "User Settings Avatar: .cls-1 { fill: #6d5ca8; } .cls-2 { fill: #3fc191; } .cls-…" at bounding box center [1120, 390] width 894 height 779
click at [1529, 743] on button "Close Beacon popover" at bounding box center [1529, 740] width 31 height 31
